Goal: Find specific page/section: Find specific page/section

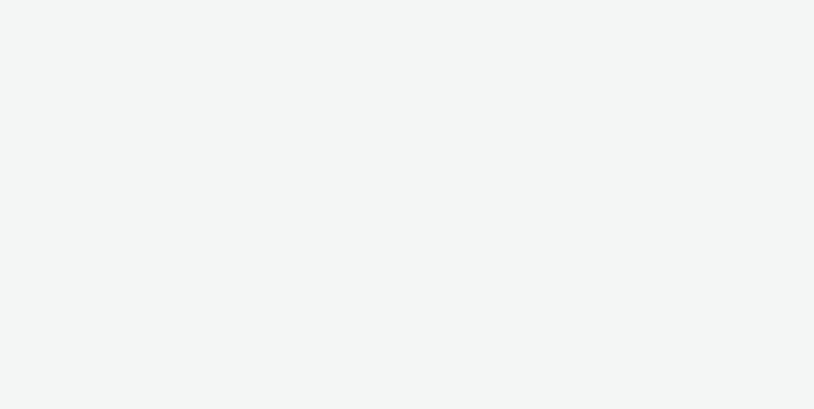
select select "11a7df10-284f-415c-b52a-427acf4c31ae"
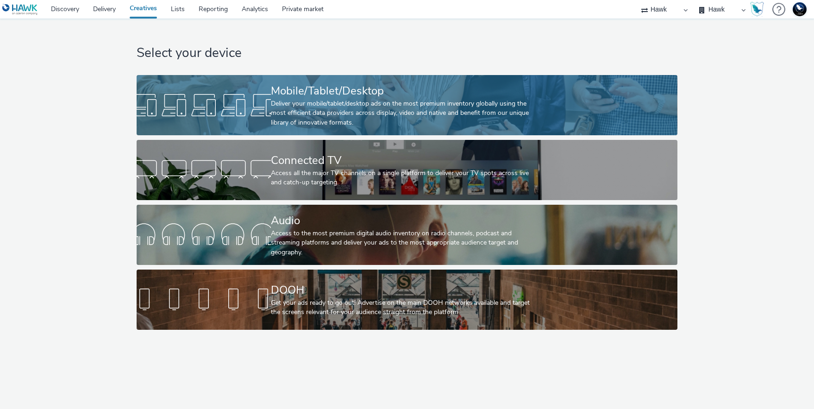
click at [453, 96] on div "Mobile/Tablet/Desktop" at bounding box center [405, 91] width 269 height 16
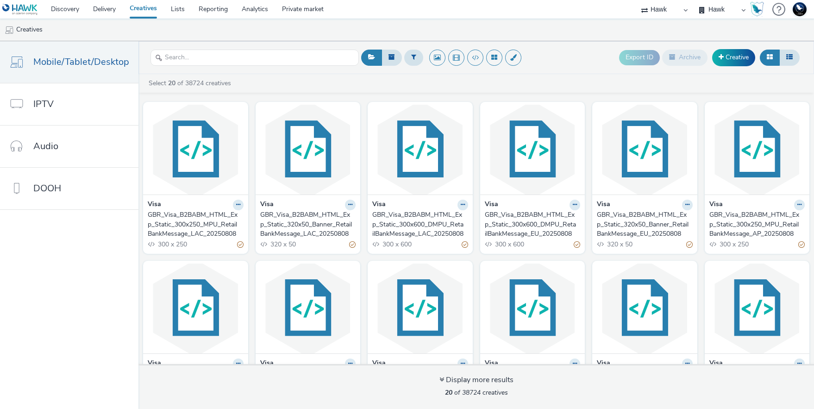
click at [318, 49] on div at bounding box center [255, 57] width 208 height 23
click at [252, 60] on input "text" at bounding box center [255, 58] width 208 height 16
drag, startPoint x: 563, startPoint y: 40, endPoint x: 562, endPoint y: 59, distance: 19.5
click at [562, 59] on div "Discovery Delivery Creatives Lists Reporting Analytics Private market 75 Media …" at bounding box center [407, 204] width 814 height 409
click at [562, 59] on div "Export ID Archive Creative" at bounding box center [580, 57] width 443 height 23
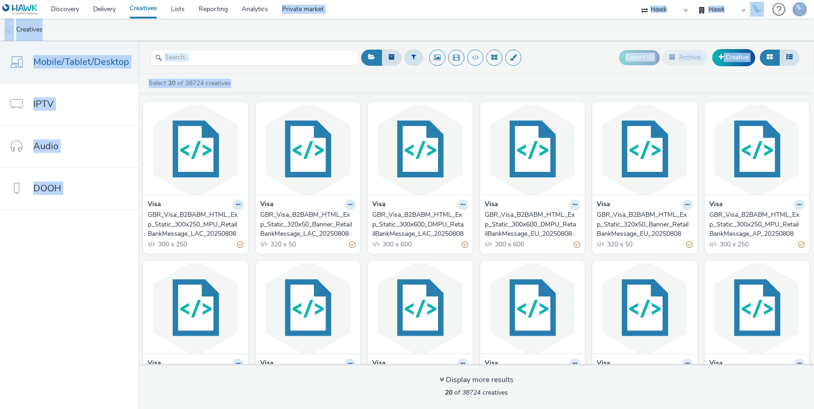
drag, startPoint x: 297, startPoint y: 82, endPoint x: 449, endPoint y: -15, distance: 180.5
click at [449, 0] on html "Discovery Delivery Creatives Lists Reporting Analytics Private market 75 Media …" at bounding box center [407, 204] width 814 height 409
click at [214, 30] on ul "Creatives" at bounding box center [407, 30] width 814 height 22
